Goal: Check status: Check status

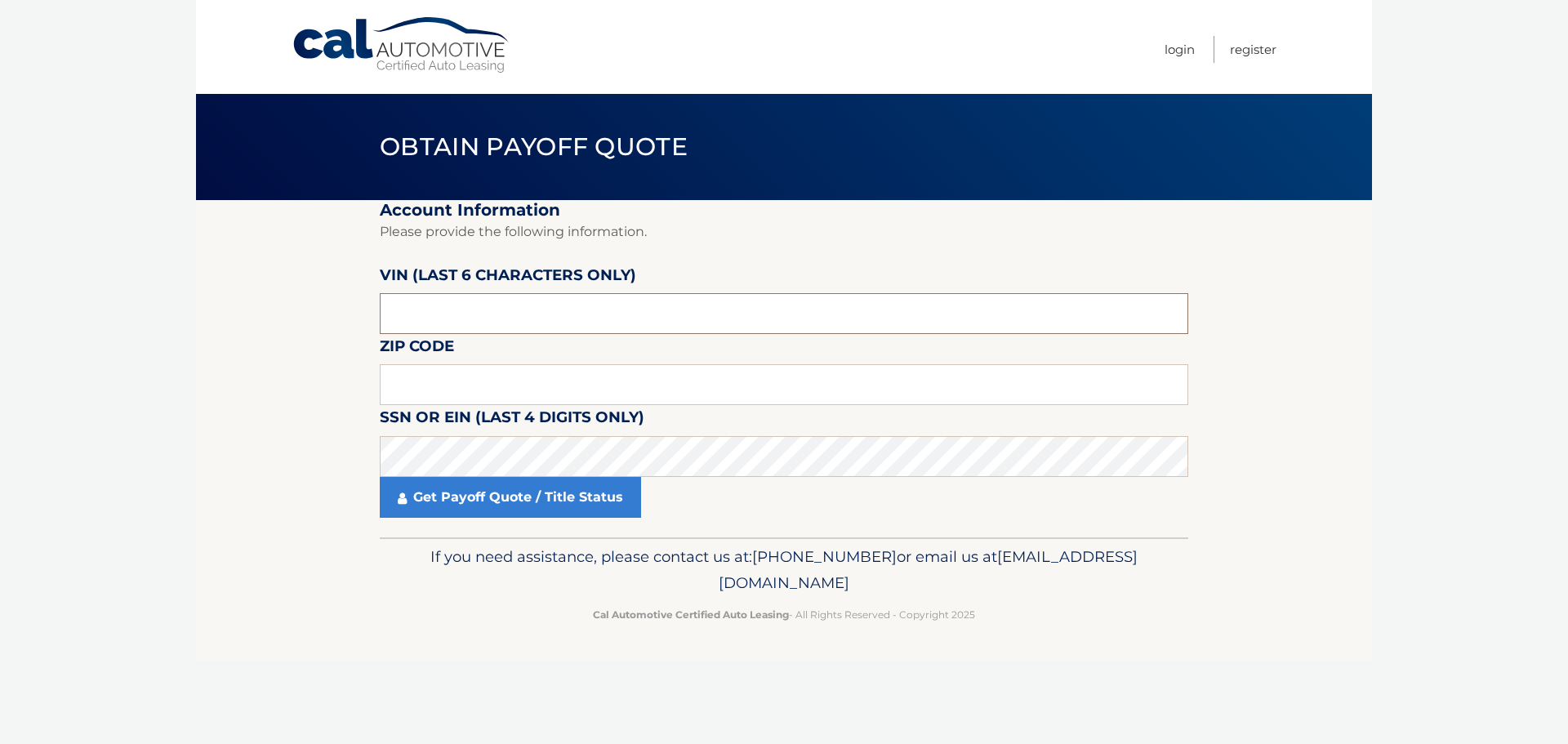
click at [418, 297] on input "text" at bounding box center [784, 314] width 809 height 41
type input "498739"
type input "10940"
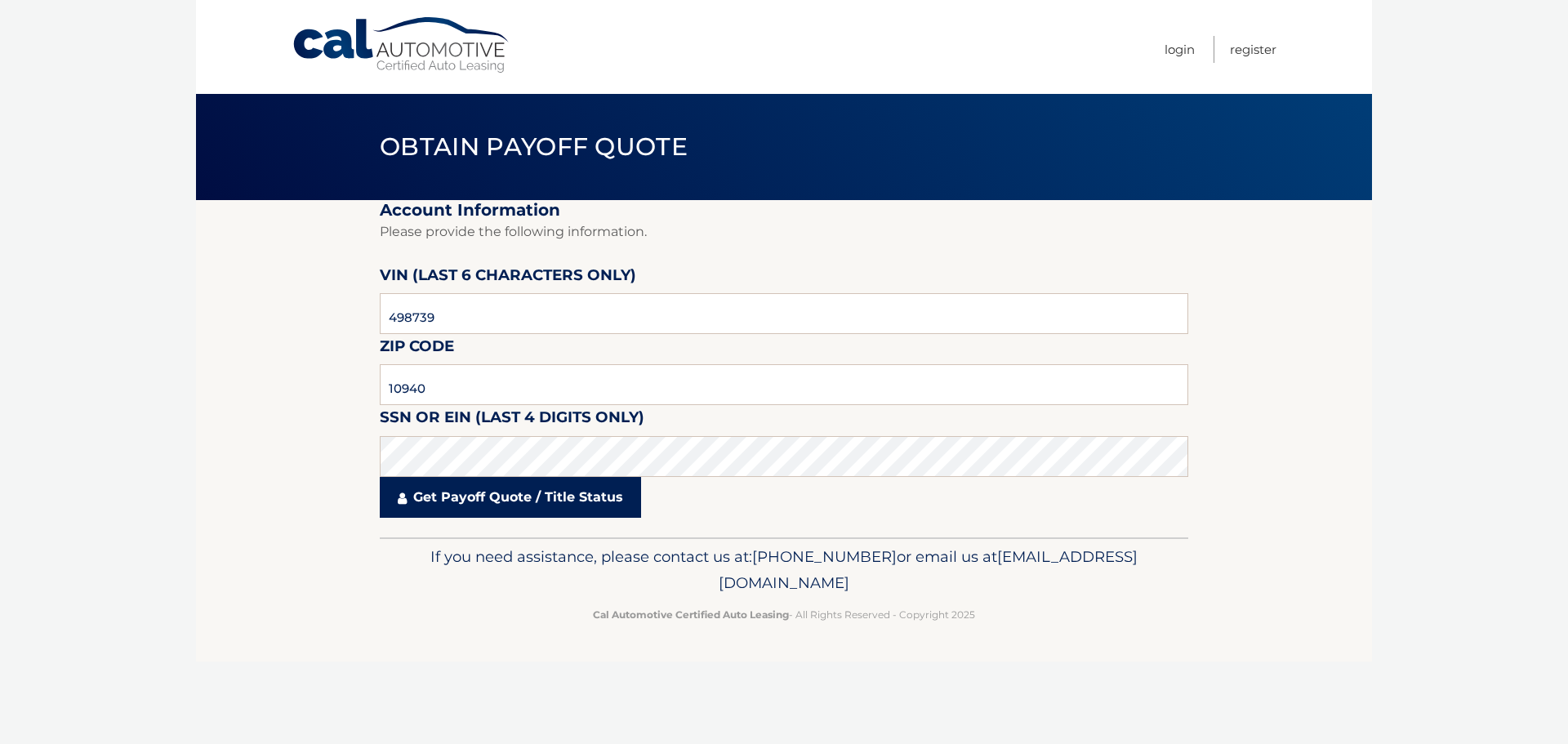
click at [467, 486] on link "Get Payoff Quote / Title Status" at bounding box center [510, 497] width 261 height 41
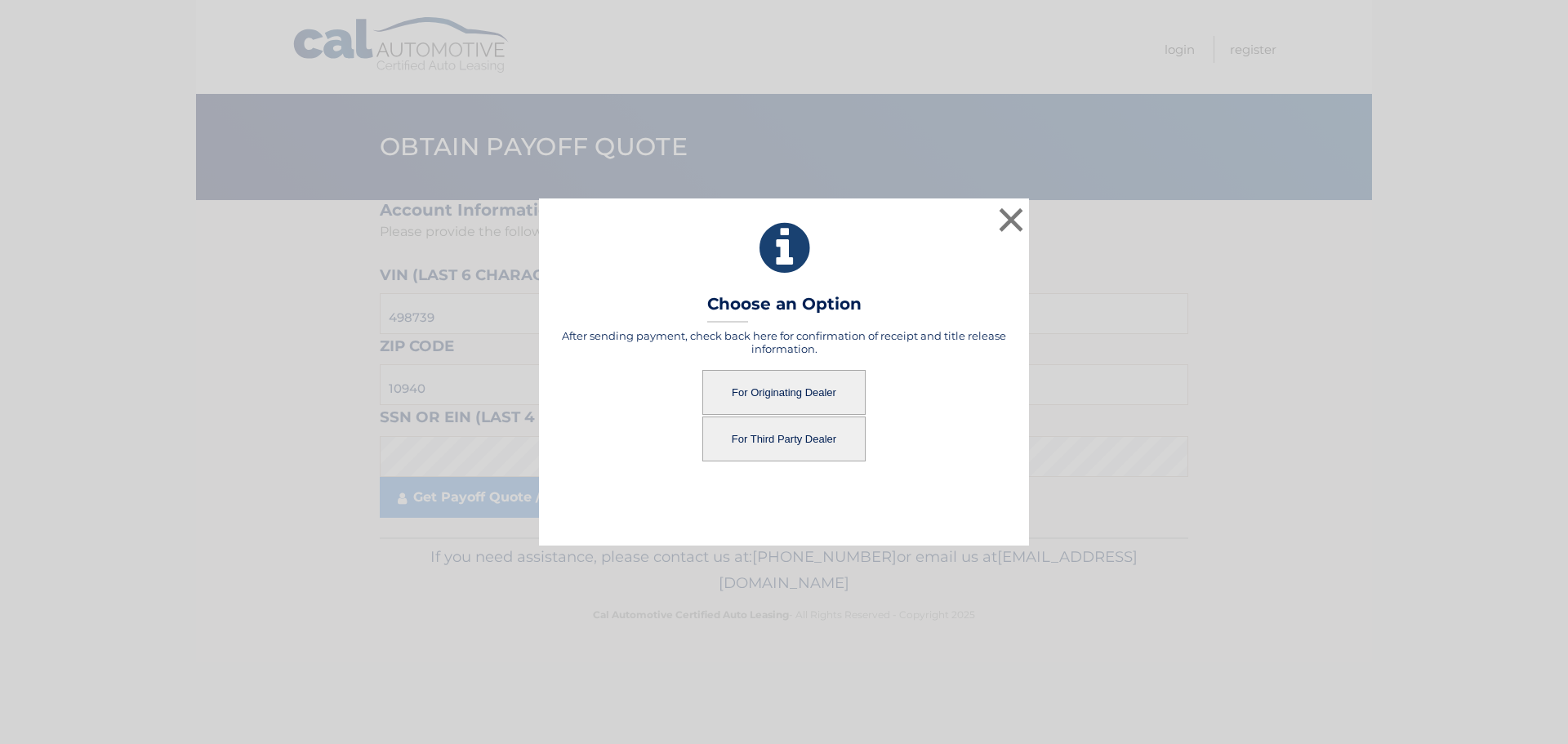
click at [775, 383] on button "For Originating Dealer" at bounding box center [784, 392] width 163 height 45
click at [789, 389] on button "For Originating Dealer" at bounding box center [784, 392] width 163 height 45
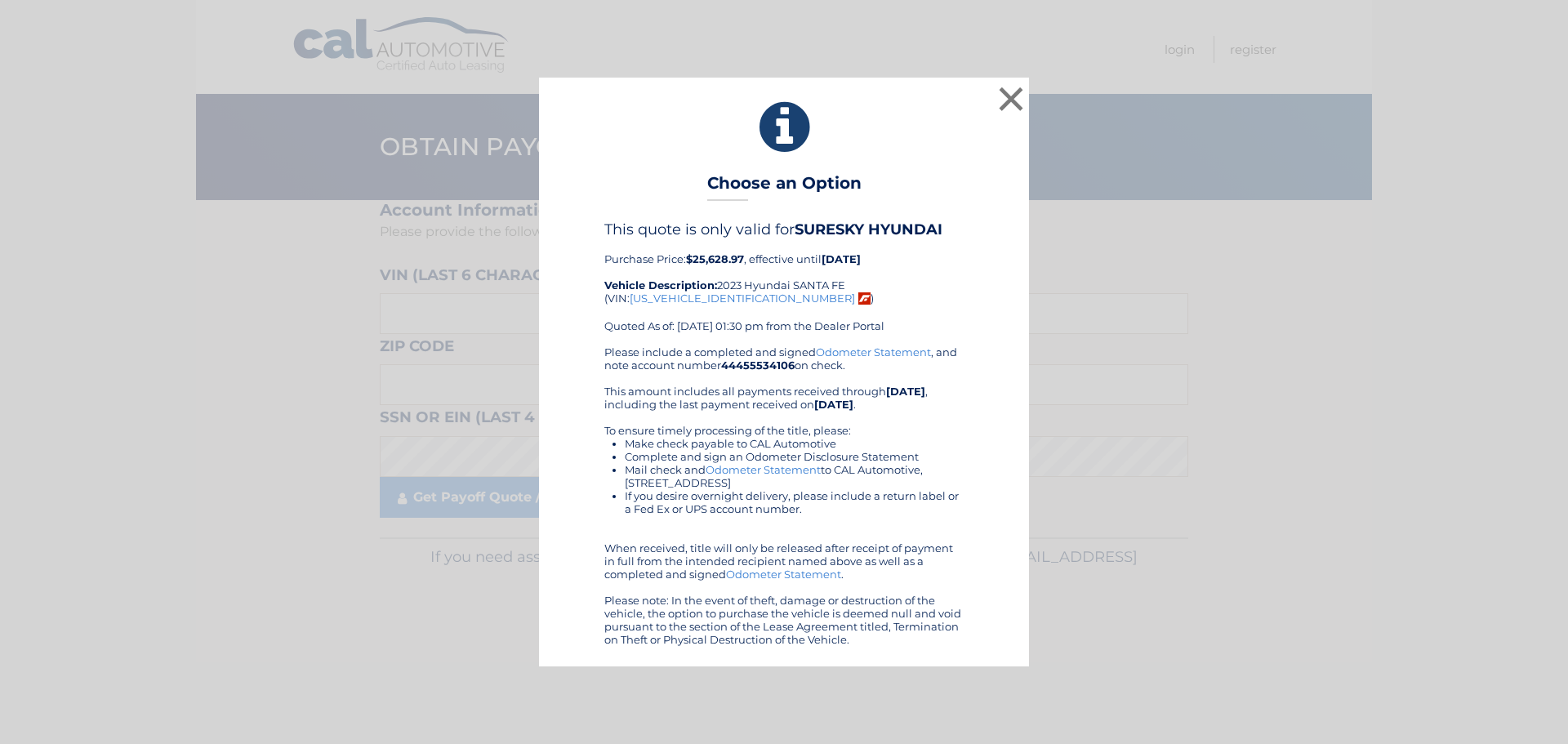
drag, startPoint x: 594, startPoint y: 105, endPoint x: 897, endPoint y: 635, distance: 610.5
click at [897, 635] on div "× Choose an Option This quote is only valid for SURESKY HYUNDAI Purchase Price:…" at bounding box center [784, 371] width 490 height 588
click at [999, 94] on button "×" at bounding box center [1011, 99] width 32 height 32
